Goal: Information Seeking & Learning: Find specific fact

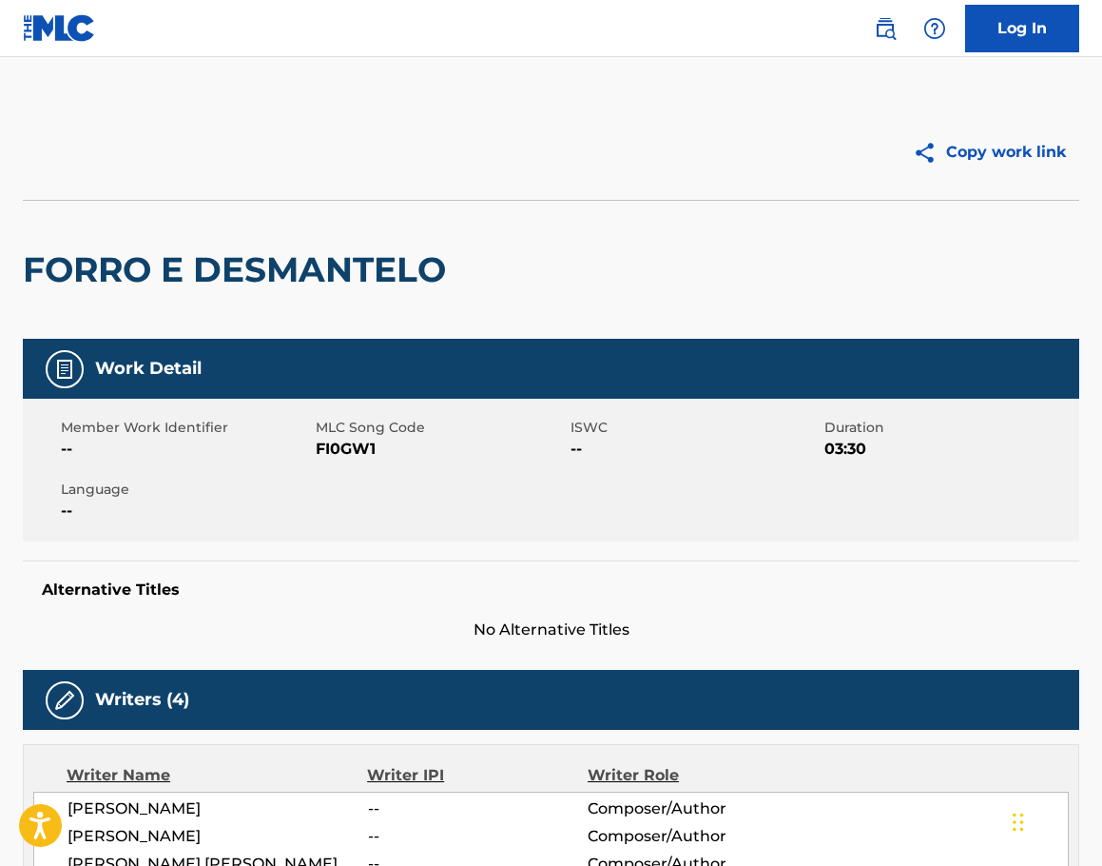
click at [898, 45] on div "Log In" at bounding box center [967, 29] width 224 height 48
drag, startPoint x: 881, startPoint y: 38, endPoint x: 868, endPoint y: 47, distance: 15.0
click at [881, 38] on img at bounding box center [885, 28] width 23 height 23
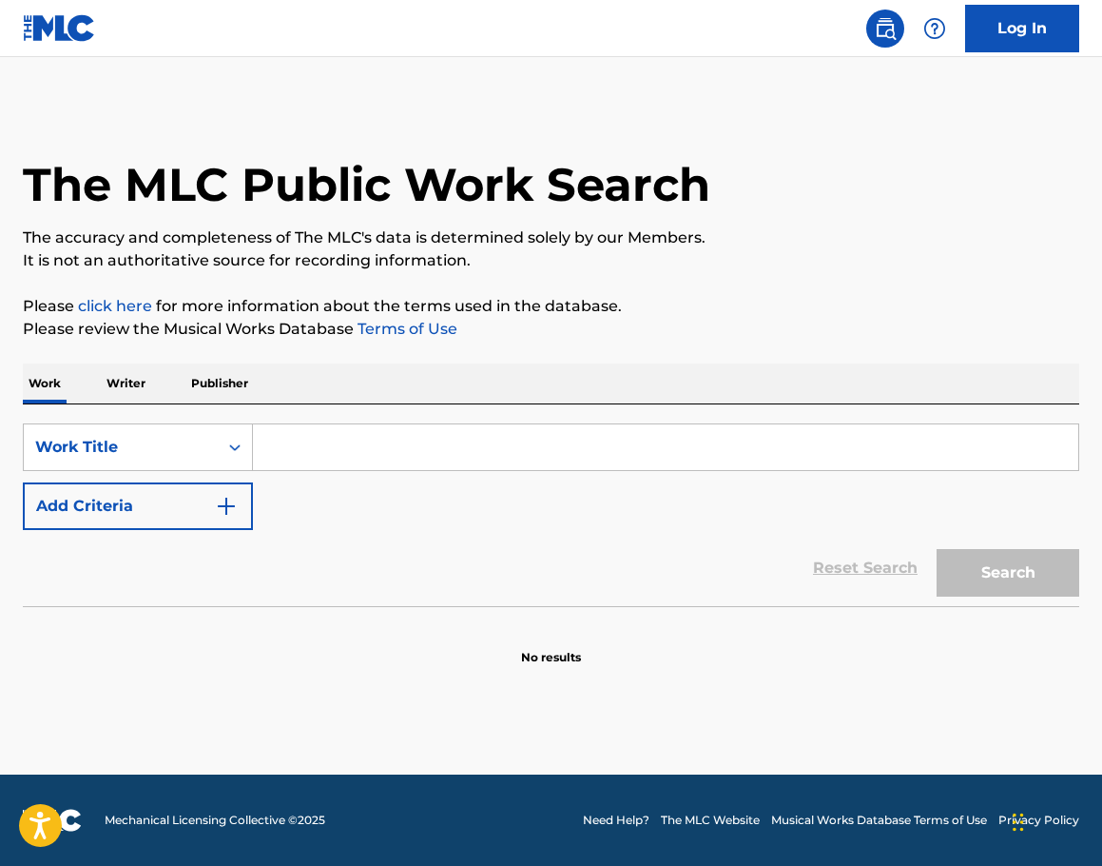
click at [311, 444] on input "Search Form" at bounding box center [666, 447] width 826 height 46
paste input "I'LL NEVER SEE HIM AGAIN"
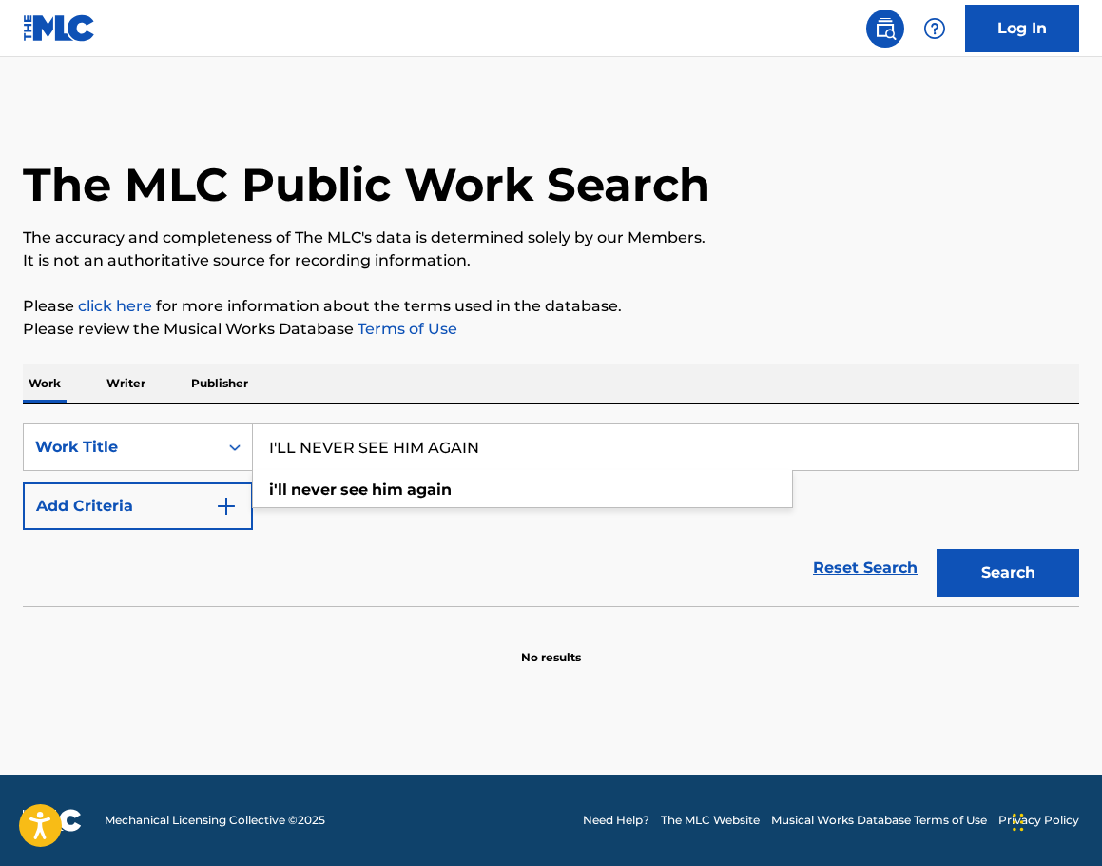
type input "I'LL NEVER SEE HIM AGAIN"
click at [221, 509] on img "Search Form" at bounding box center [226, 506] width 23 height 23
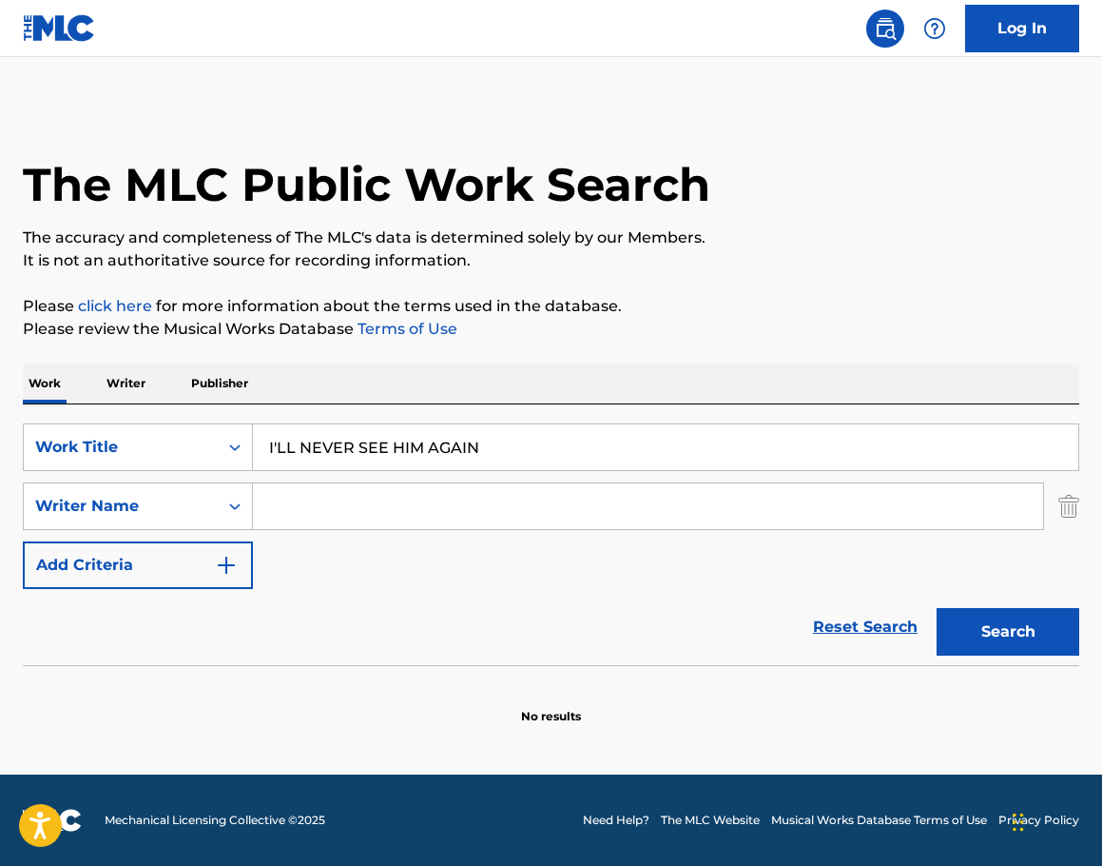
click at [351, 509] on input "Search Form" at bounding box center [648, 506] width 790 height 46
paste input "[PERSON_NAME]"
type input "[PERSON_NAME]"
click at [1005, 660] on div "Search" at bounding box center [1003, 627] width 152 height 76
click at [1000, 635] on button "Search" at bounding box center [1008, 632] width 143 height 48
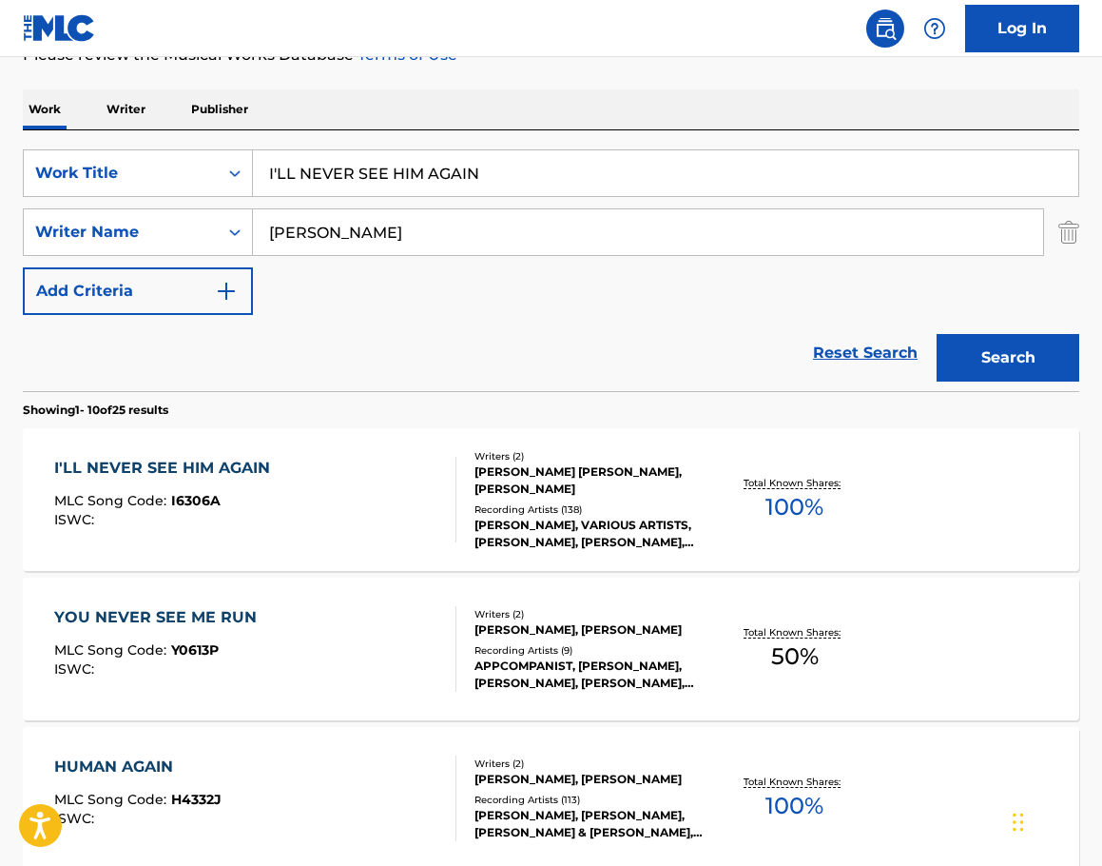
scroll to position [285, 0]
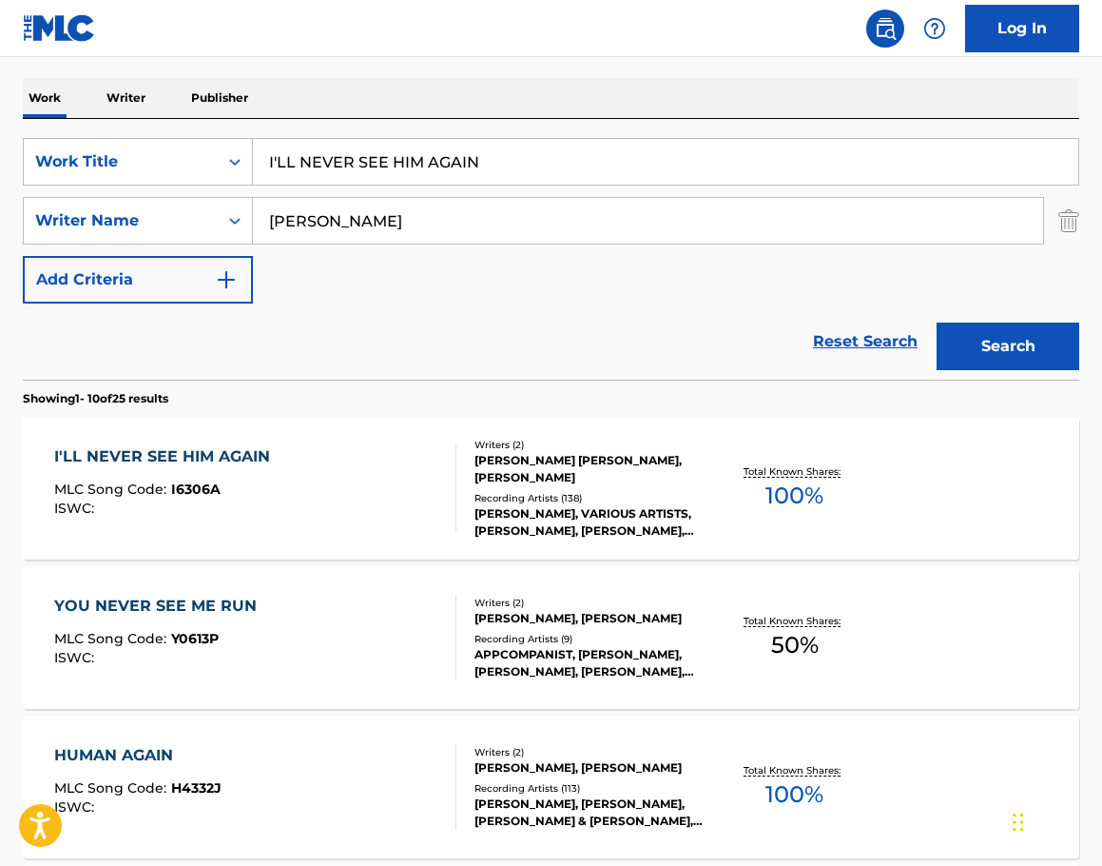
click at [621, 492] on div "Recording Artists ( 138 )" at bounding box center [591, 498] width 233 height 14
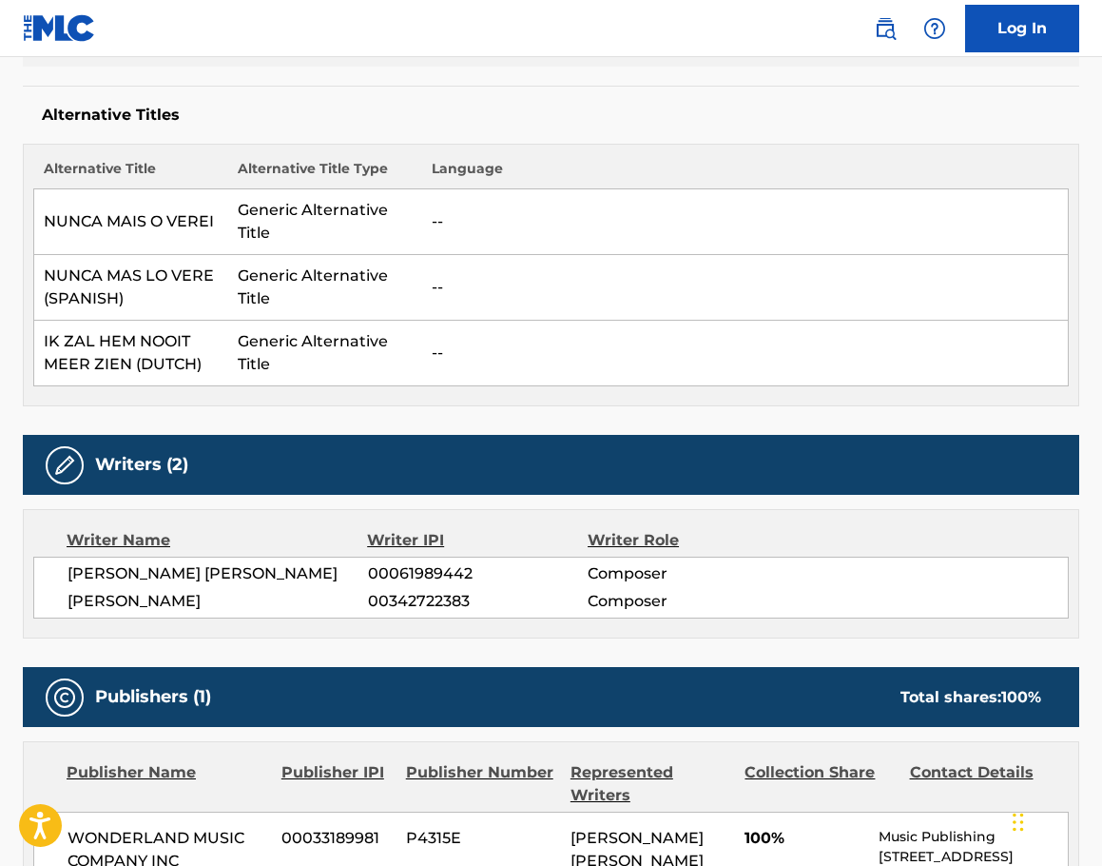
scroll to position [476, 0]
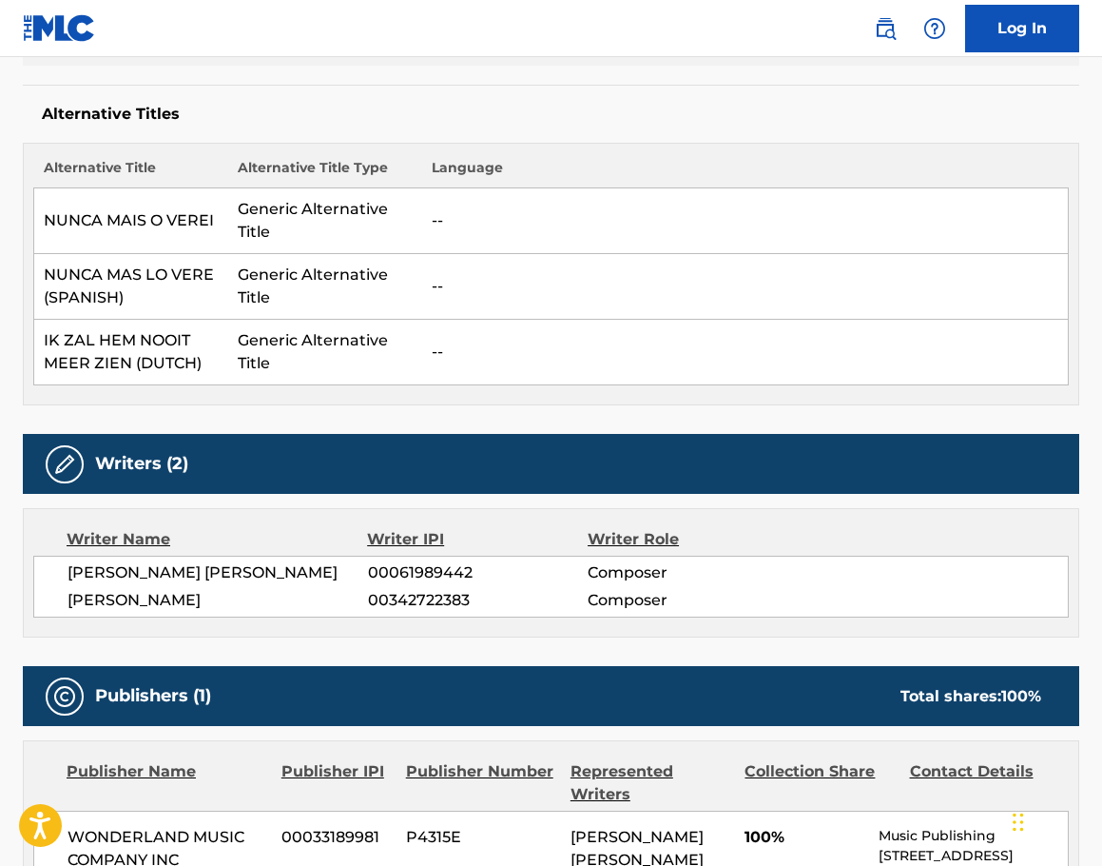
click at [115, 573] on span "[PERSON_NAME] [PERSON_NAME]" at bounding box center [218, 572] width 301 height 23
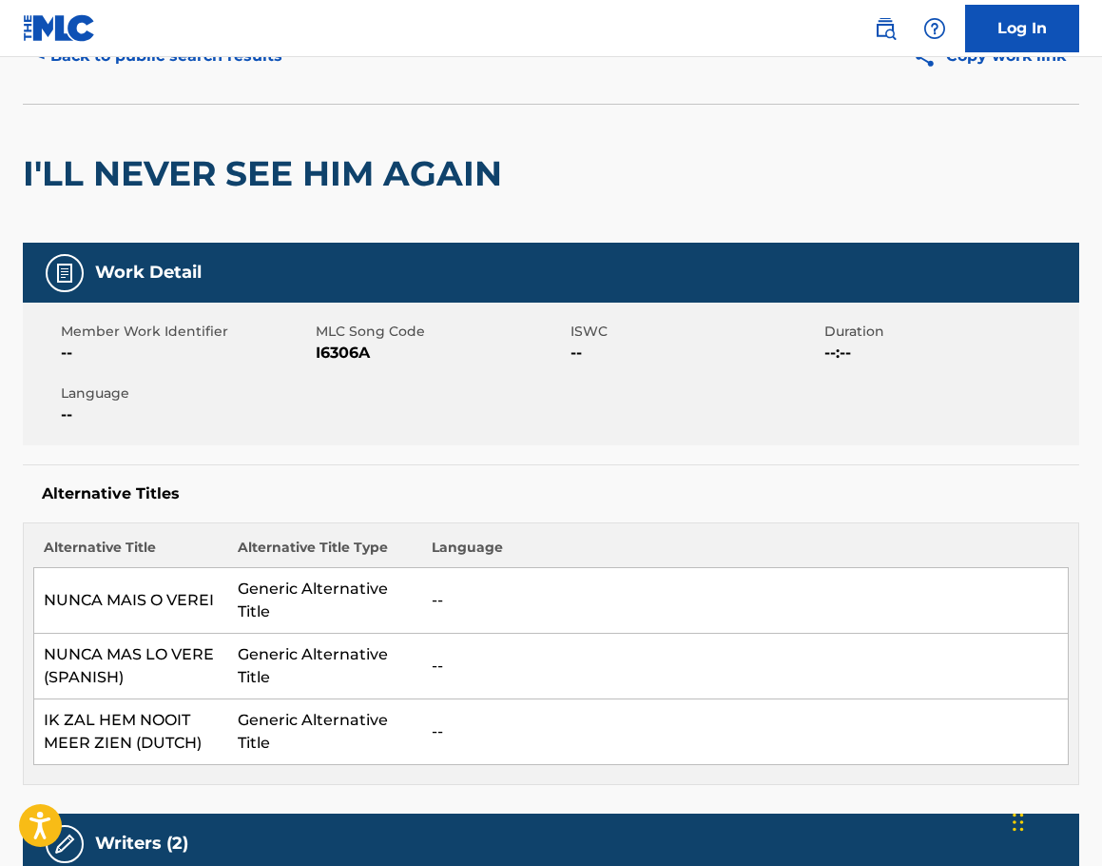
scroll to position [0, 0]
